Goal: Find specific page/section: Find specific page/section

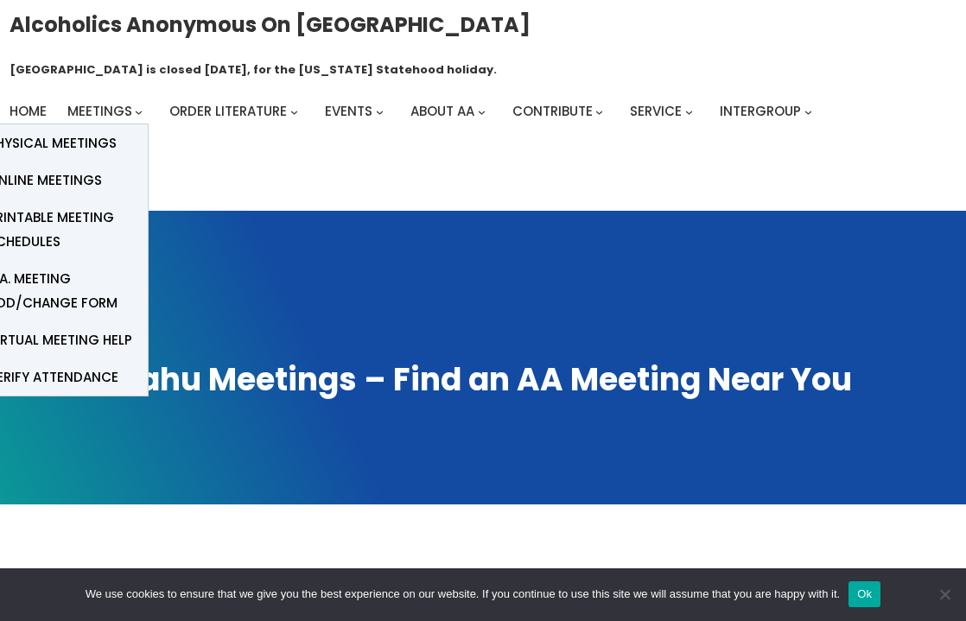
click at [136, 109] on icon "Meetings submenu" at bounding box center [139, 113] width 8 height 8
click at [111, 131] on span "Physical Meetings" at bounding box center [52, 143] width 129 height 24
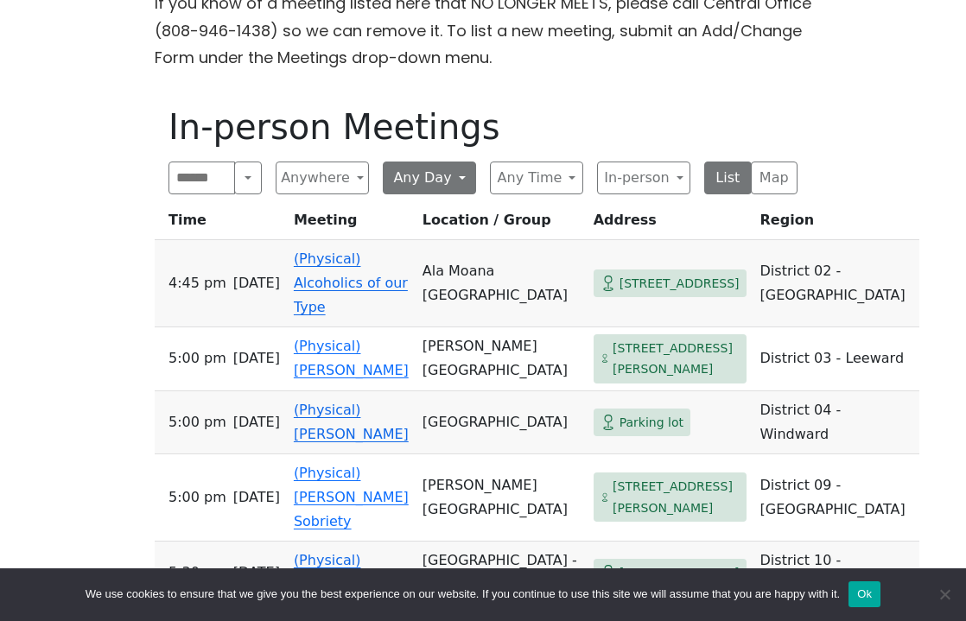
scroll to position [576, 0]
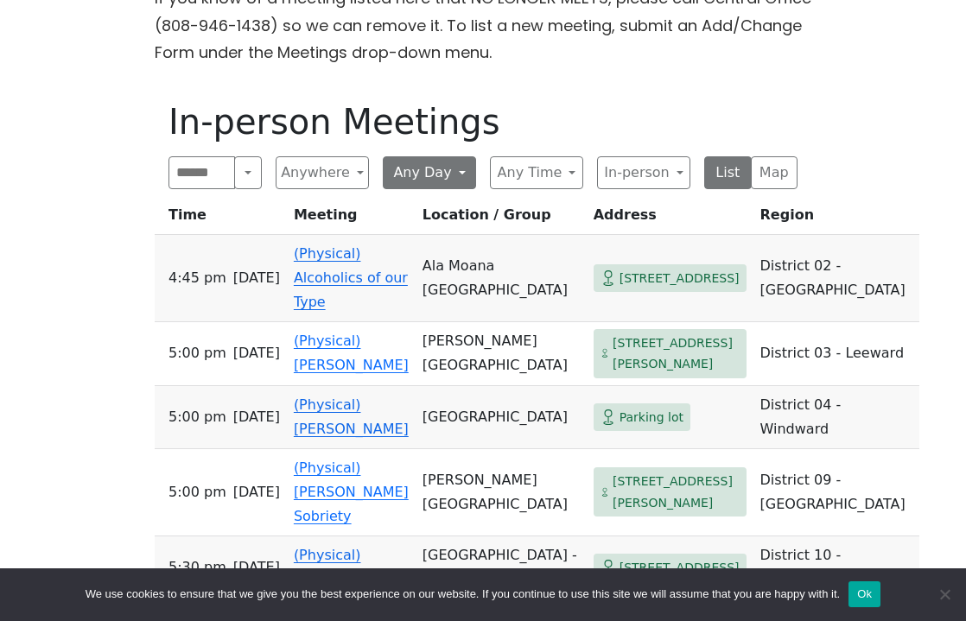
click at [460, 156] on button "Any Day" at bounding box center [429, 172] width 93 height 33
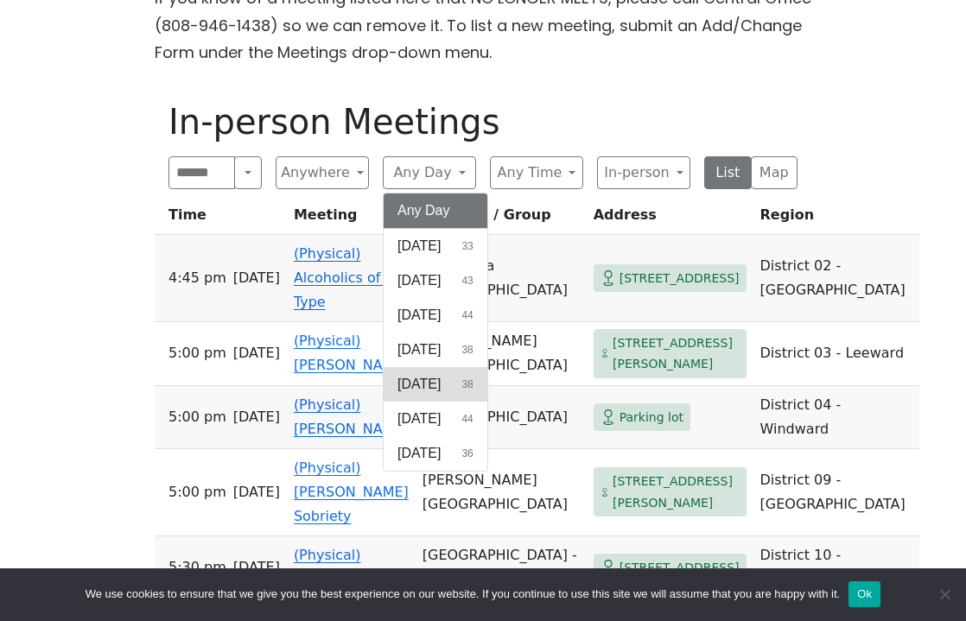
click at [434, 374] on span "[DATE]" at bounding box center [418, 384] width 43 height 21
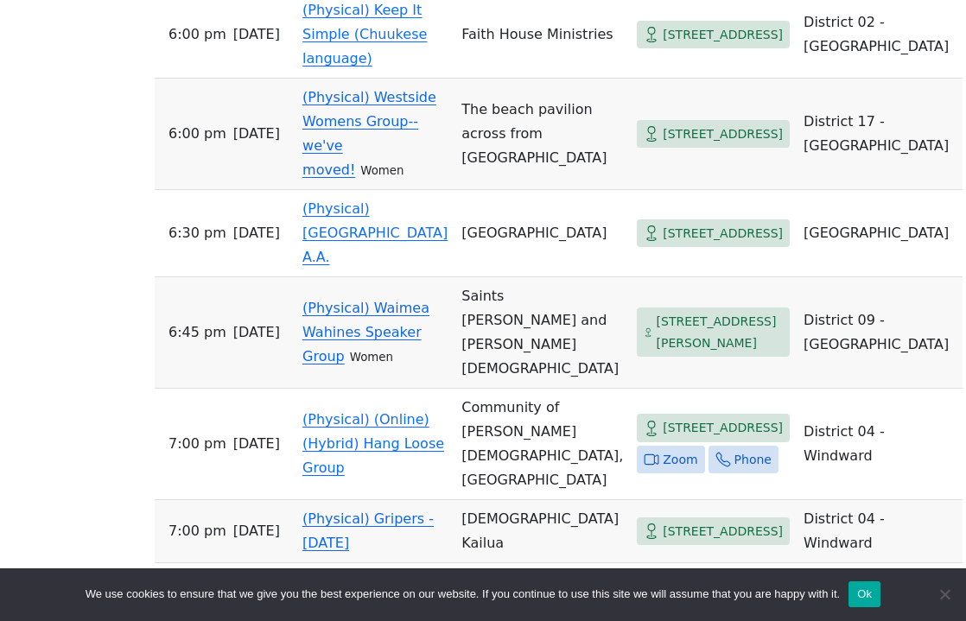
scroll to position [2041, 0]
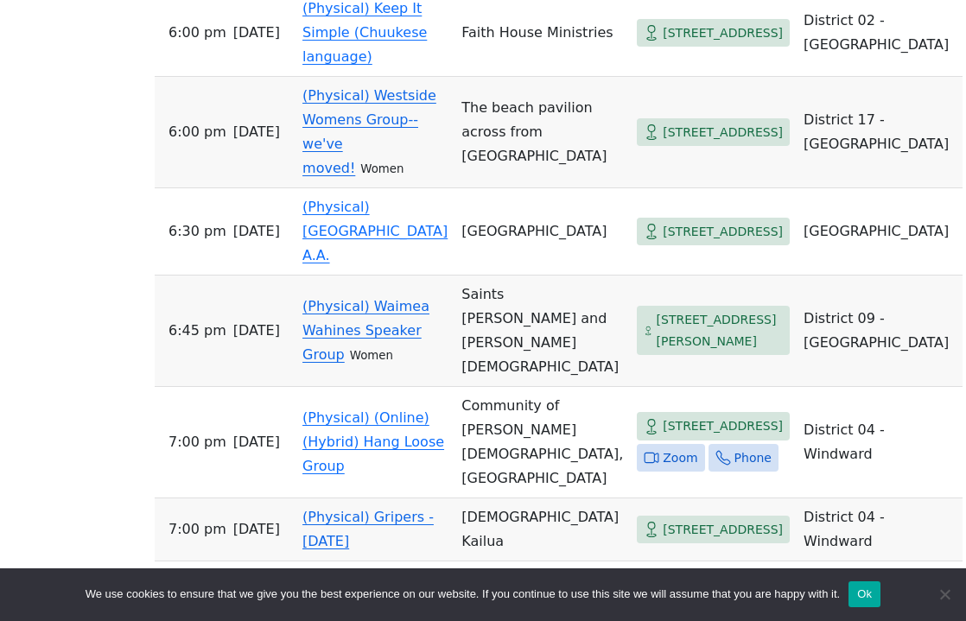
click at [330, 342] on link "(Physical) Waimea Wahines Speaker Group" at bounding box center [365, 330] width 127 height 65
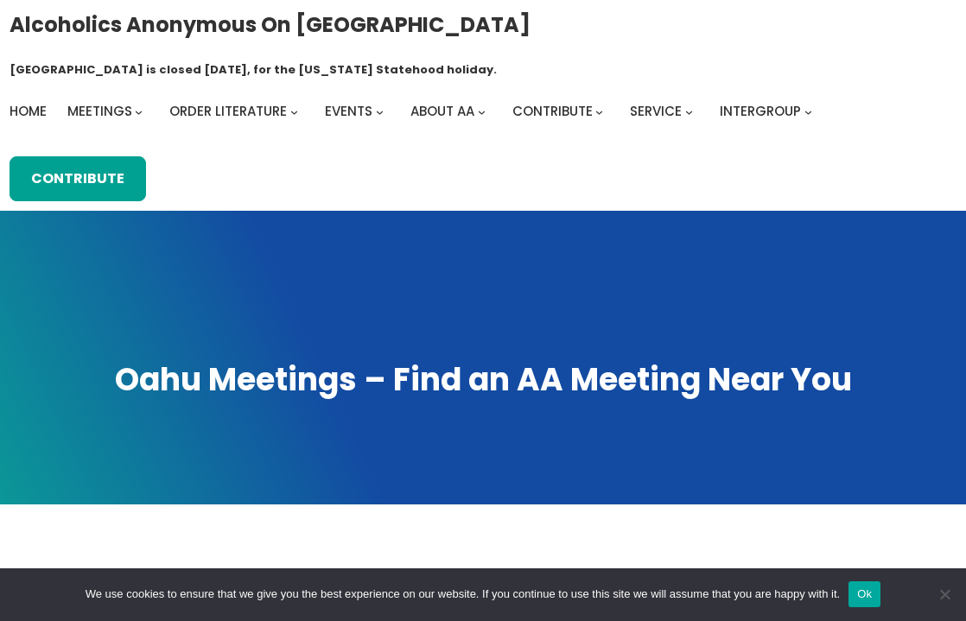
click at [752, 111] on div "Alcoholics Anonymous on [GEOGRAPHIC_DATA] [GEOGRAPHIC_DATA] is closed [DATE], f…" at bounding box center [484, 106] width 948 height 193
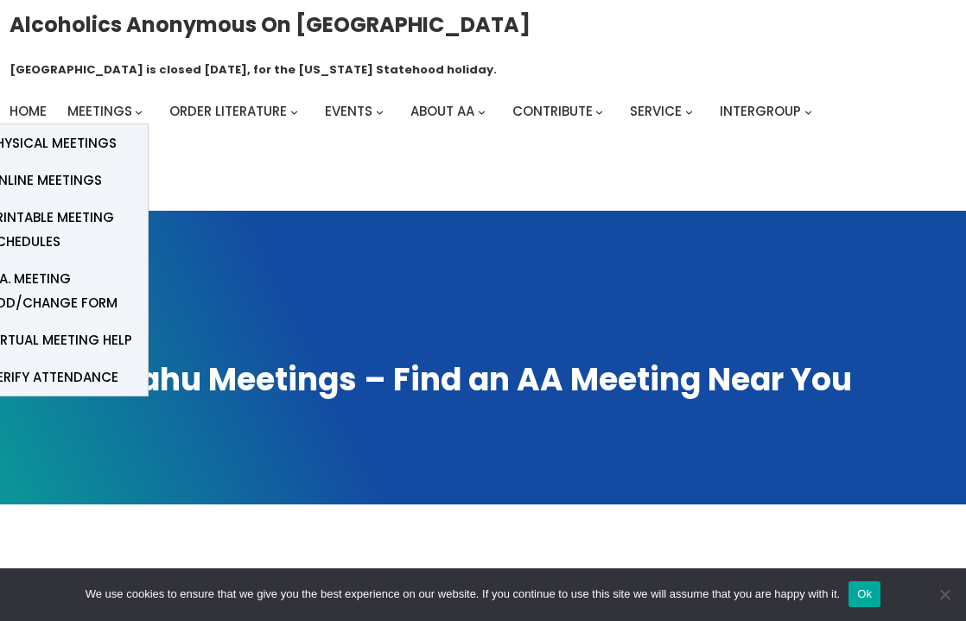
click at [135, 99] on li "Meetings Physical Meetings Online Meetings Printable Meeting Schedules A.A. Mee…" at bounding box center [108, 111] width 82 height 24
click at [34, 267] on span "A.A. Meeting Add/Change Form" at bounding box center [61, 291] width 147 height 48
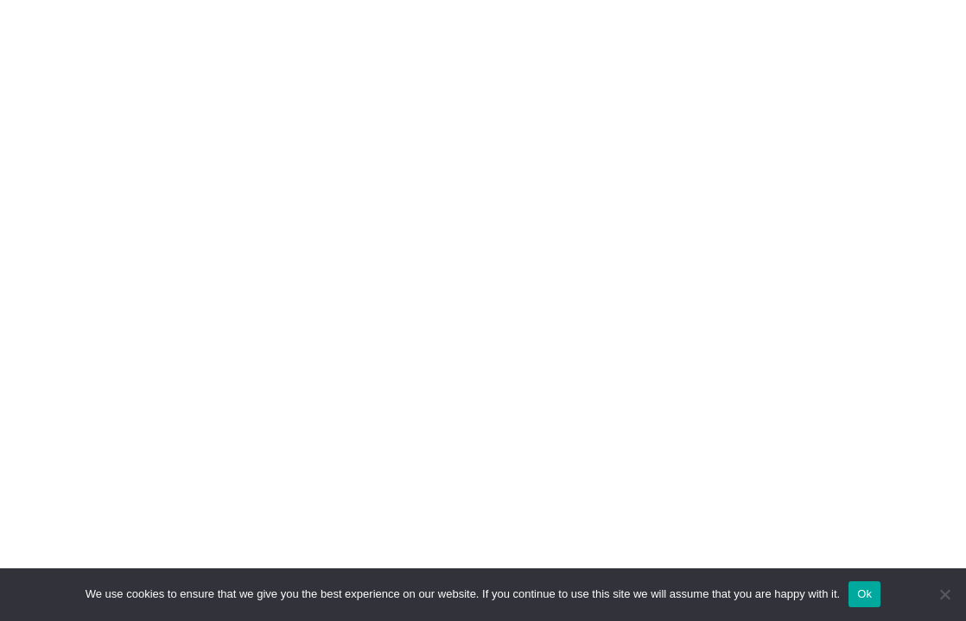
scroll to position [1051, 0]
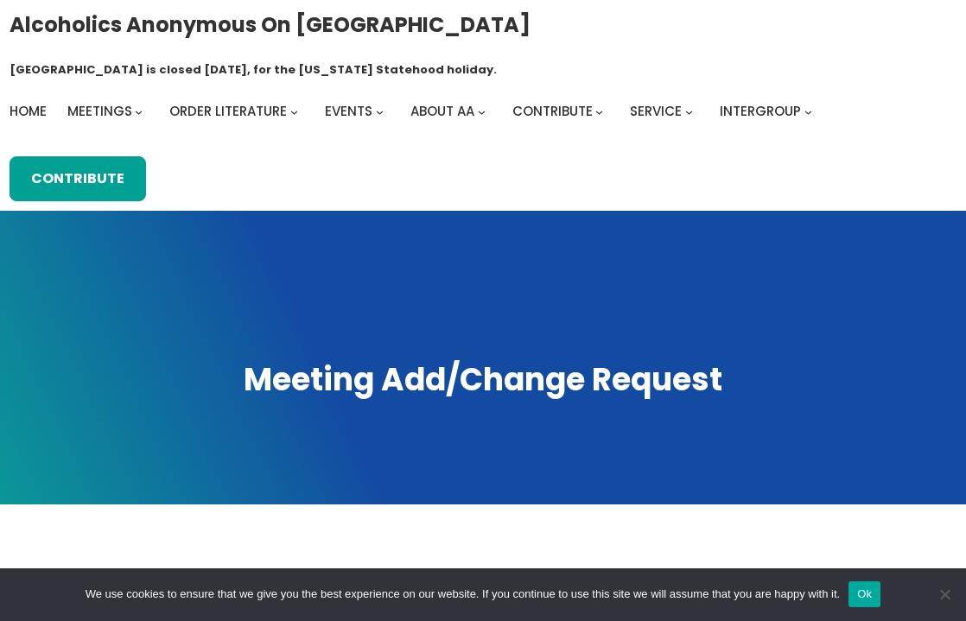
scroll to position [0, 0]
